Goal: Information Seeking & Learning: Find specific fact

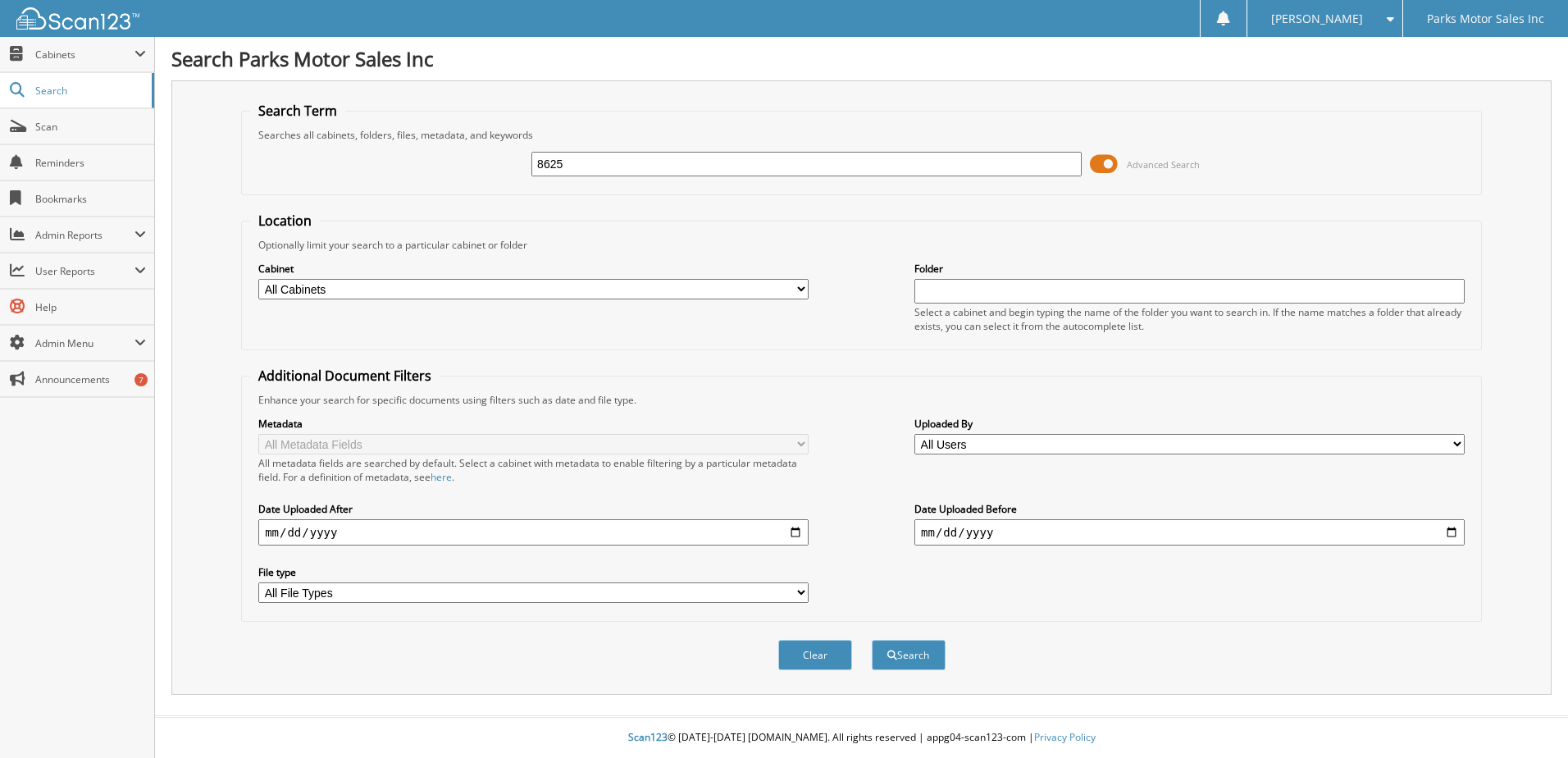
type input "8625"
click at [872, 640] on button "Search" at bounding box center [908, 655] width 74 height 31
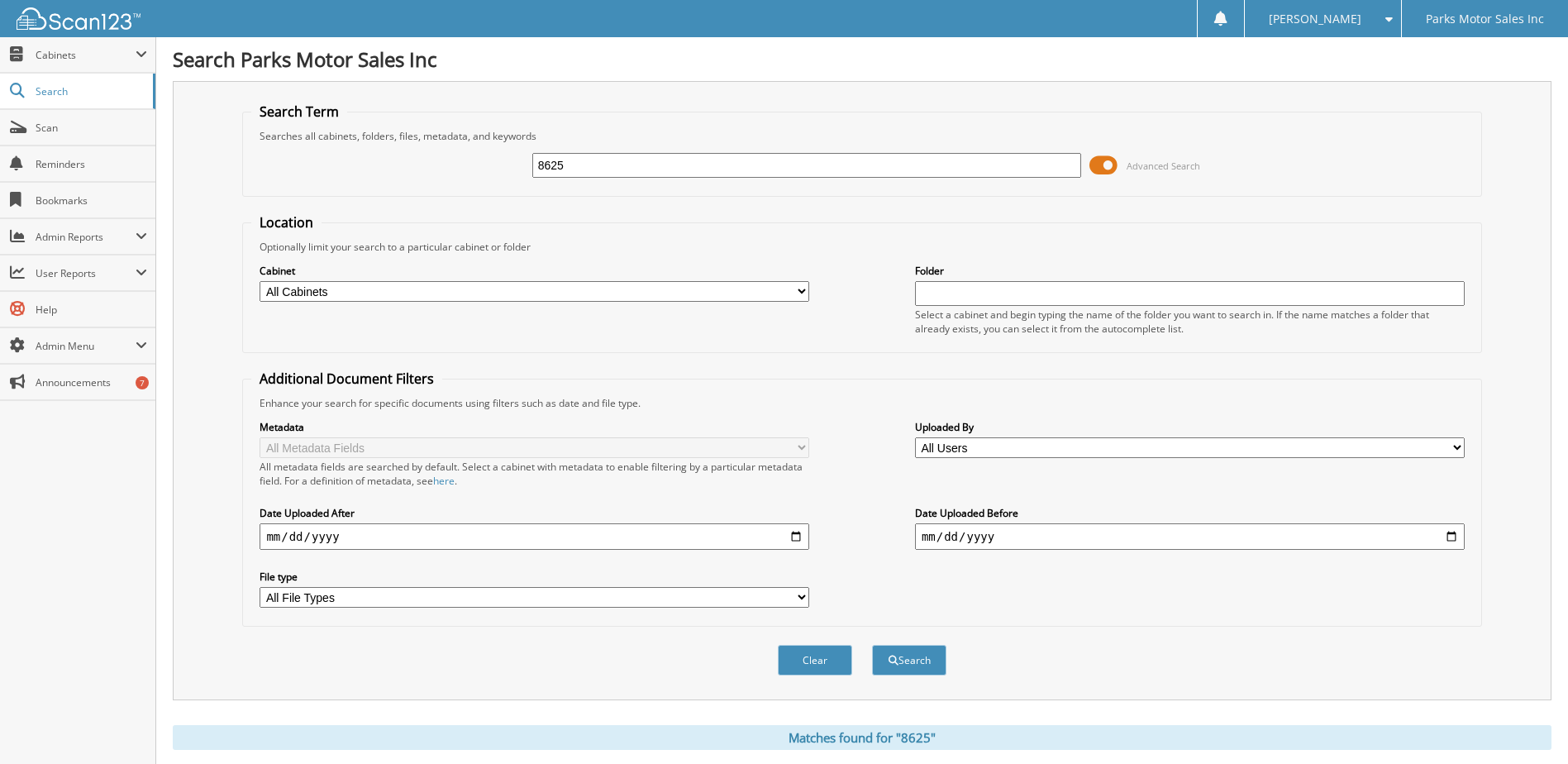
click at [660, 146] on div "8625 Advanced Search" at bounding box center [861, 165] width 1221 height 45
click at [649, 157] on input "8625" at bounding box center [806, 165] width 550 height 25
click at [792, 534] on input "date" at bounding box center [534, 536] width 550 height 26
click at [1409, 532] on input "date" at bounding box center [1190, 536] width 550 height 26
click at [802, 536] on input "[DATE]" at bounding box center [534, 536] width 550 height 26
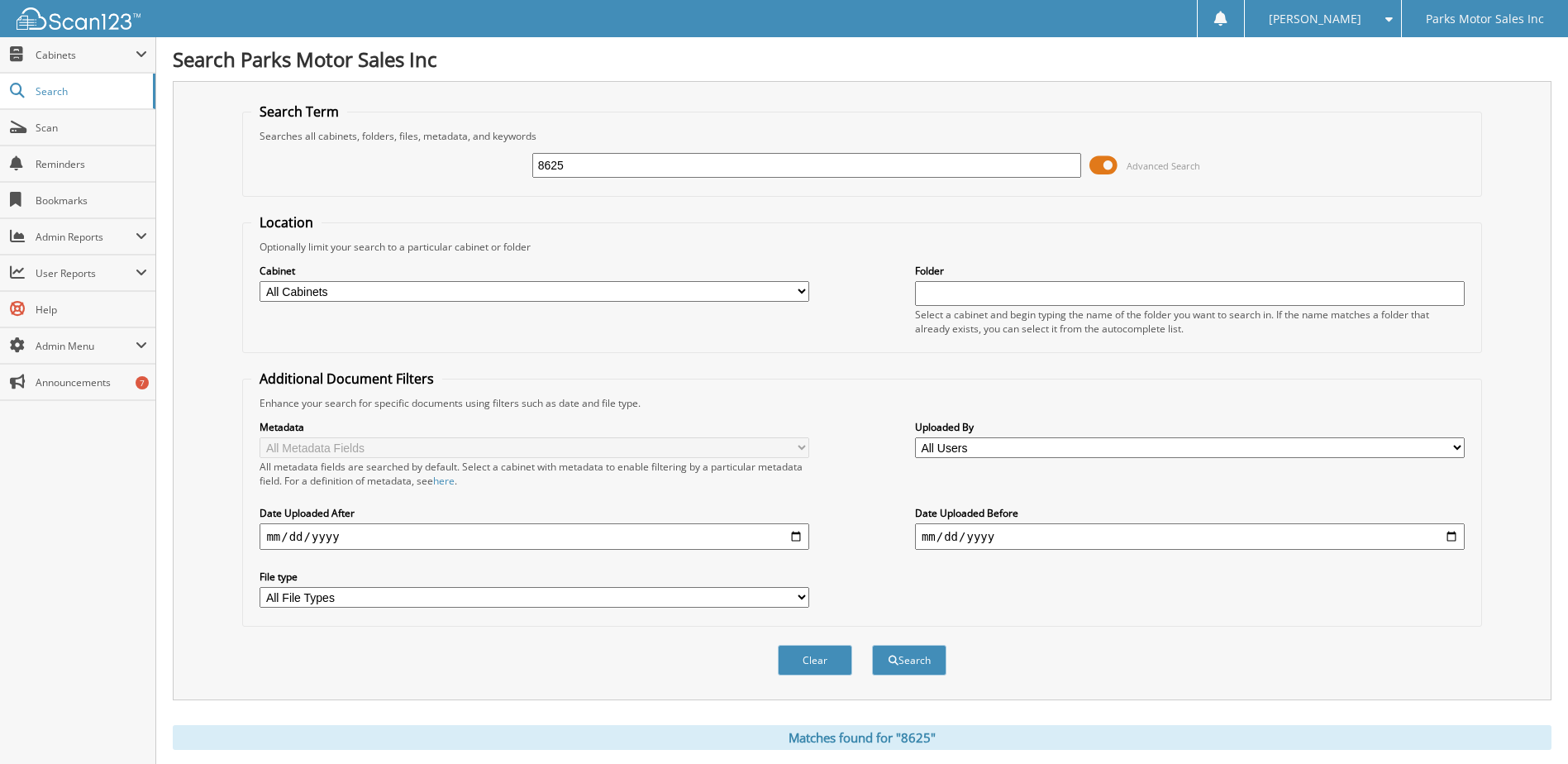
click at [804, 288] on select "All Cabinets ACCOUNTING ACCOUNTS PAYABLE ACCOUNTS RECEIVABLE BANK RESERVES BODY…" at bounding box center [534, 292] width 550 height 21
click at [376, 170] on div "8625 Advanced Search" at bounding box center [861, 165] width 1221 height 45
click at [801, 540] on input "[DATE]" at bounding box center [534, 536] width 550 height 26
type input "[DATE]"
click at [1184, 530] on input "date" at bounding box center [1190, 536] width 550 height 26
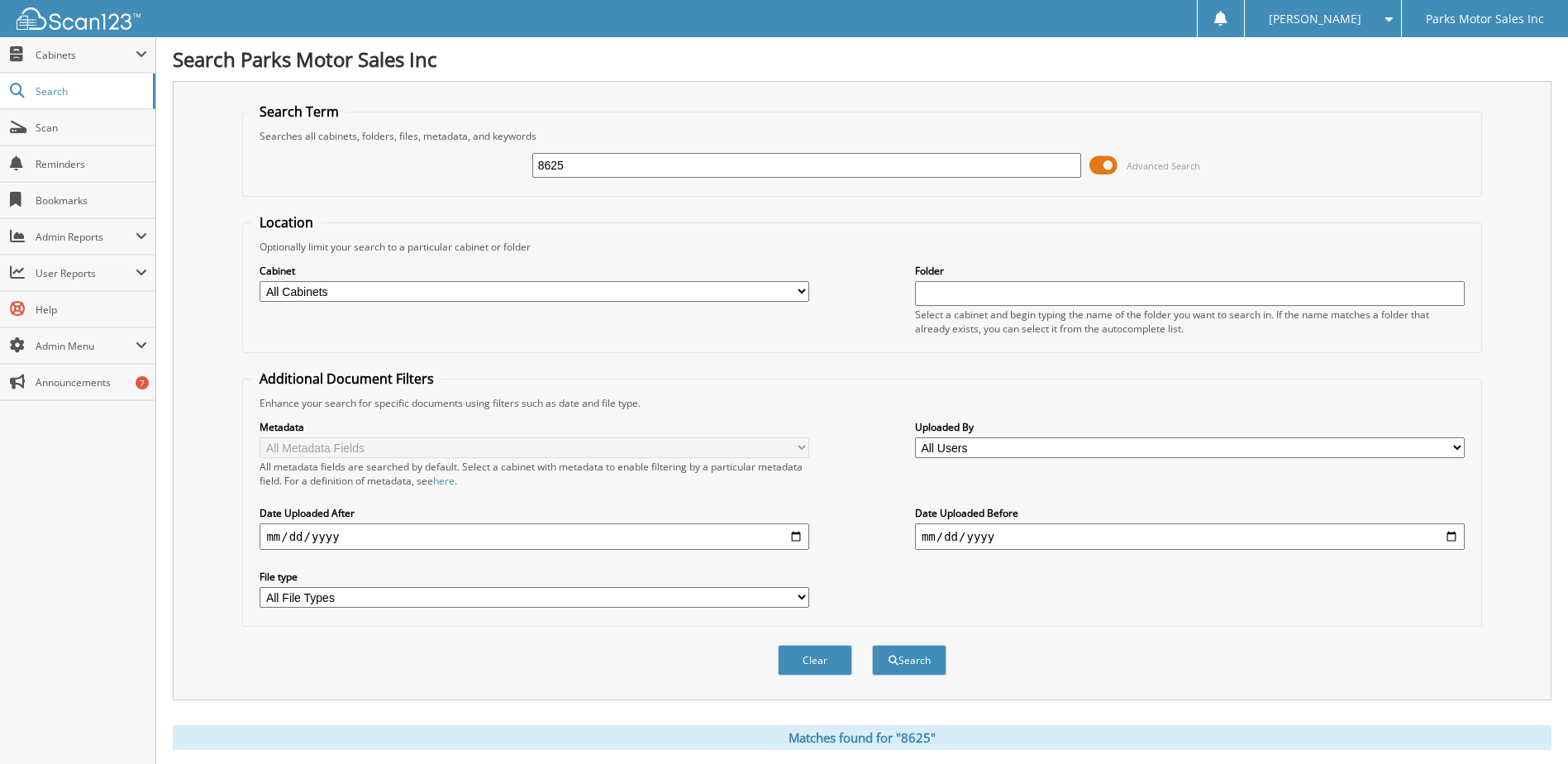
click at [1268, 536] on input "date" at bounding box center [1190, 536] width 550 height 26
click at [1453, 543] on input "date" at bounding box center [1190, 536] width 550 height 26
type input "[DATE]"
click at [929, 666] on button "Search" at bounding box center [908, 660] width 75 height 31
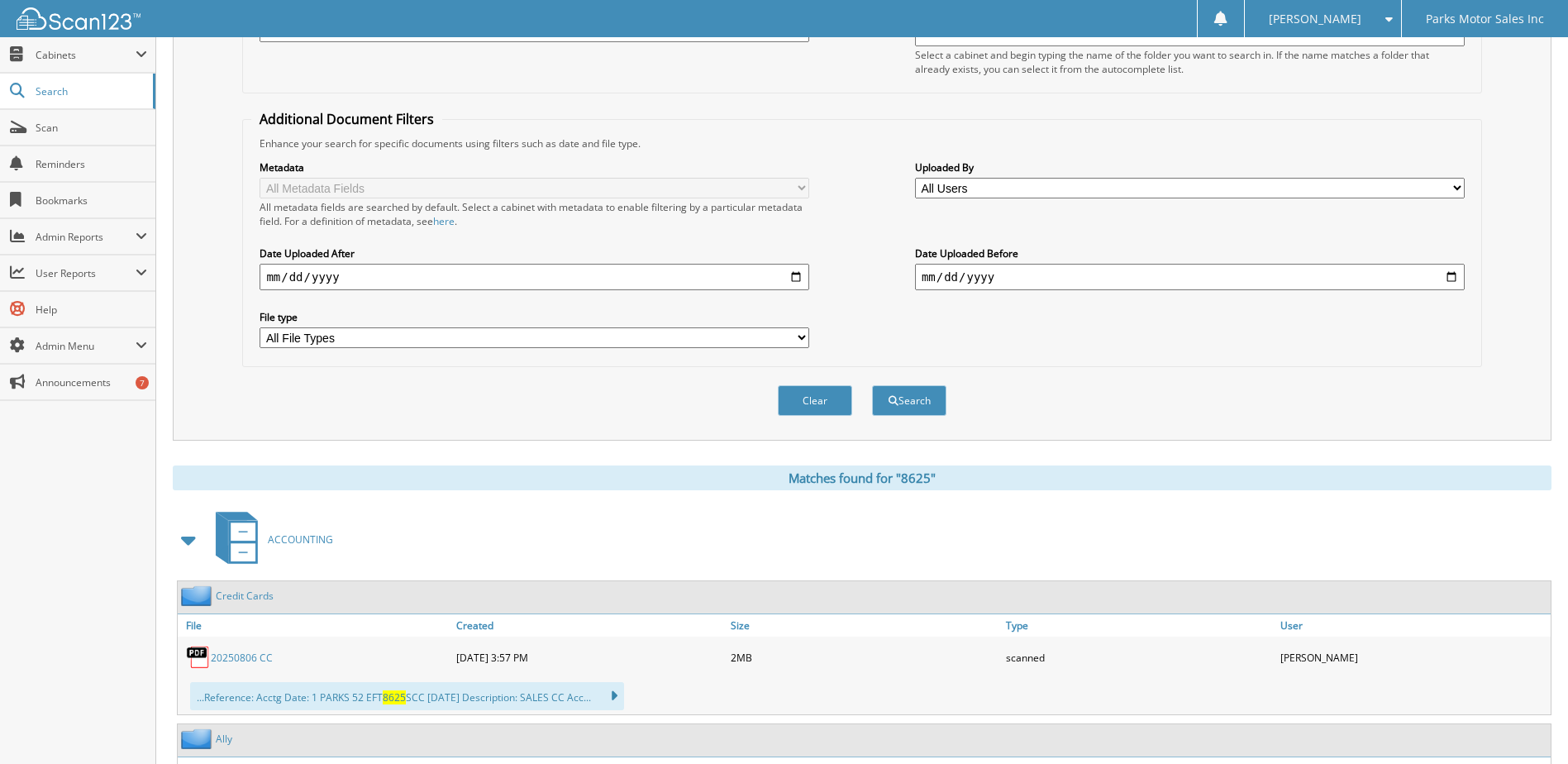
scroll to position [496, 0]
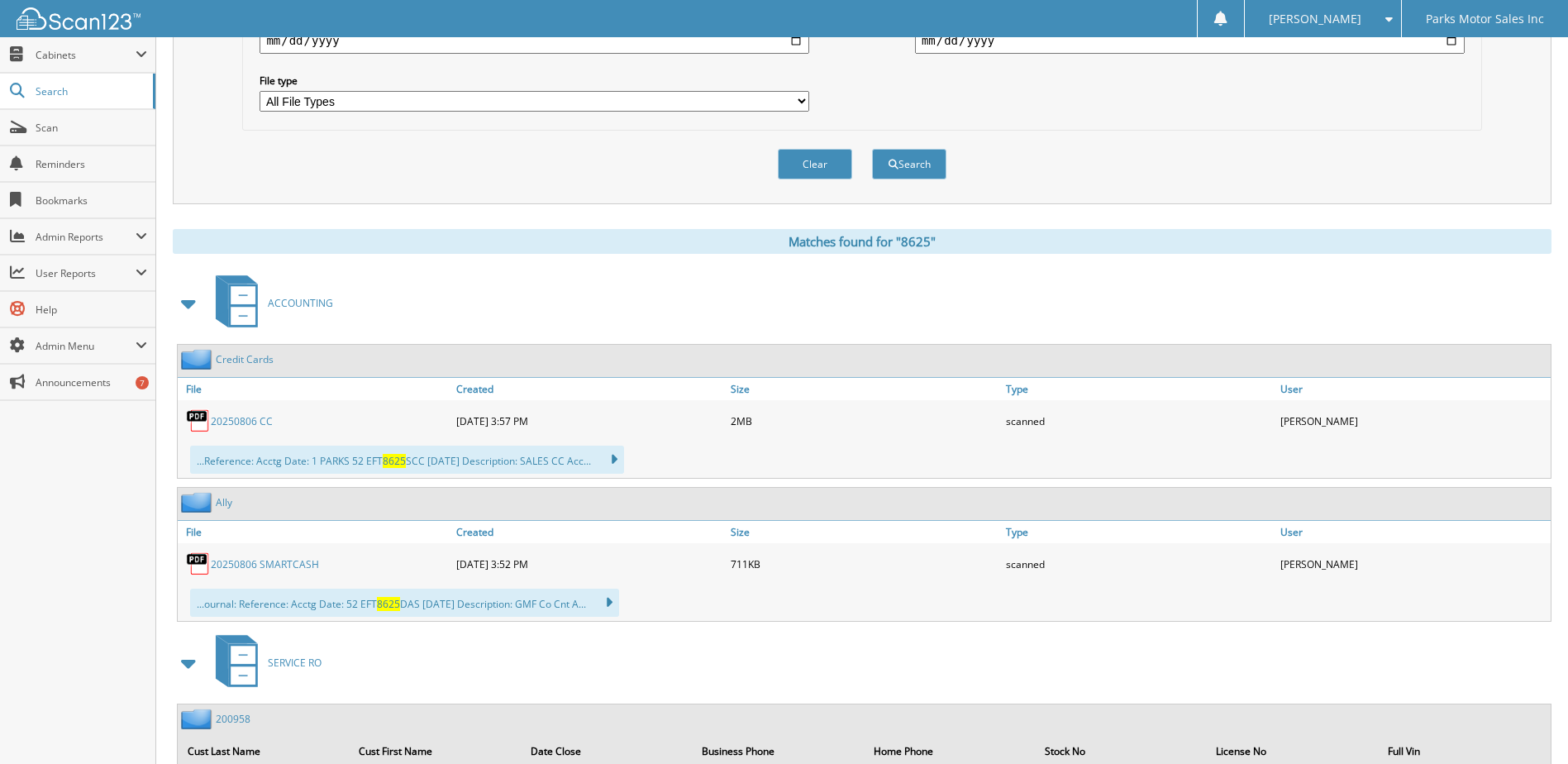
click at [224, 423] on link "20250806 CC" at bounding box center [242, 421] width 62 height 14
